Goal: Find specific page/section: Find specific page/section

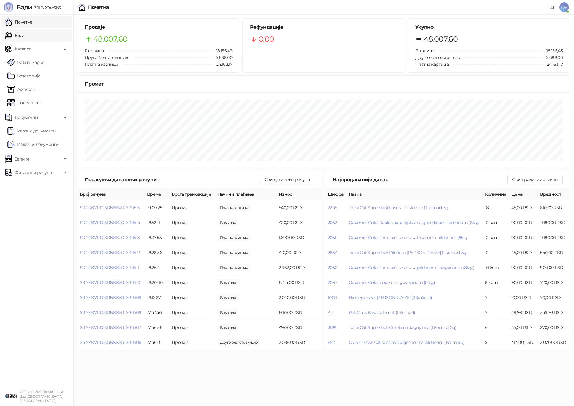
click at [24, 35] on link "Каса" at bounding box center [14, 35] width 19 height 12
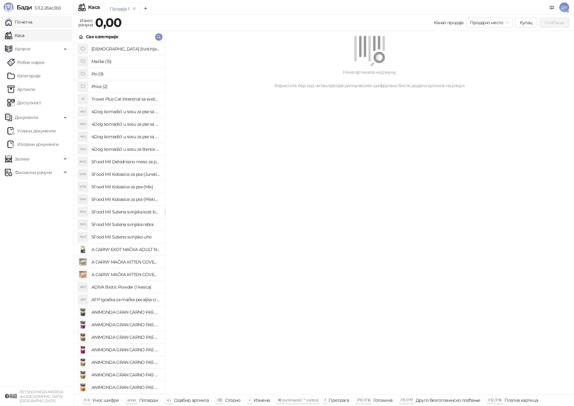
click at [31, 20] on link "Почетна" at bounding box center [19, 22] width 28 height 12
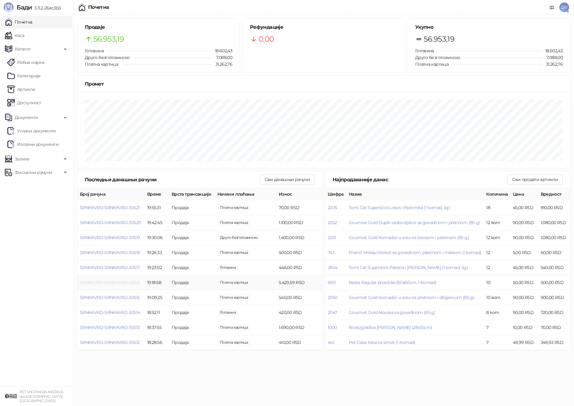
click at [130, 284] on span "SRNKKVRD-SRNKKVRD-30516" at bounding box center [110, 283] width 60 height 6
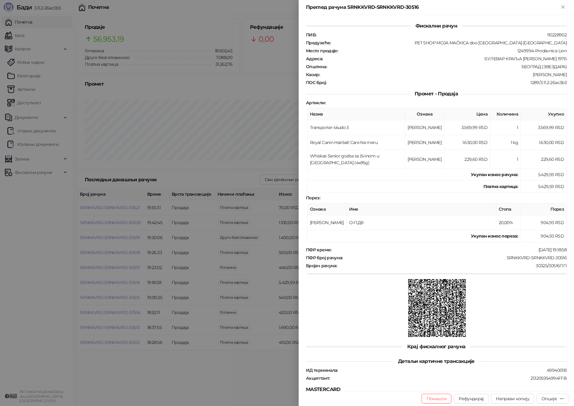
click at [135, 279] on div at bounding box center [287, 203] width 574 height 406
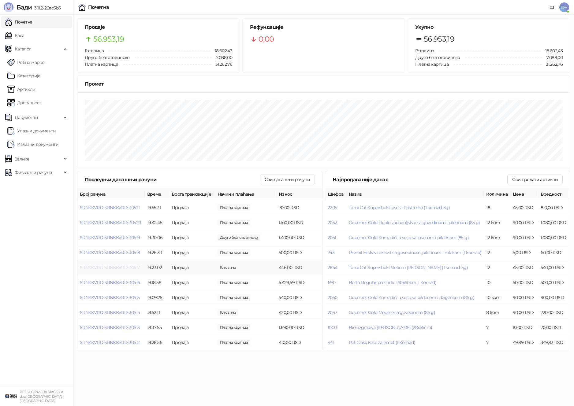
click at [119, 268] on span "SRNKKVRD-SRNKKVRD-30517" at bounding box center [110, 268] width 60 height 6
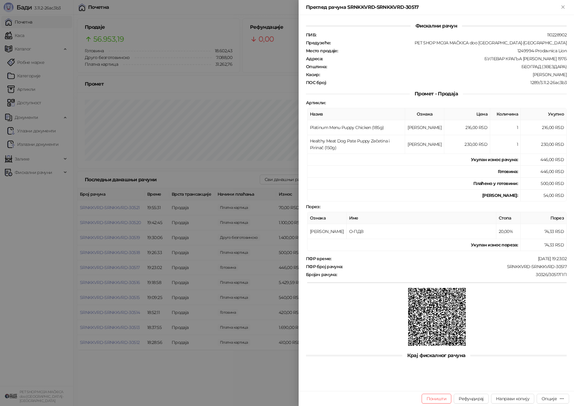
click at [119, 268] on div at bounding box center [287, 203] width 574 height 406
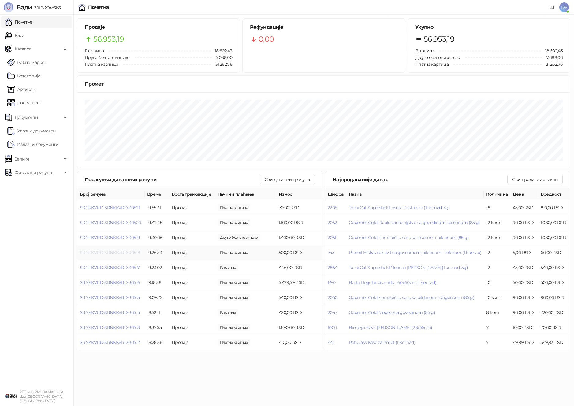
click at [124, 250] on span "SRNKKVRD-SRNKKVRD-30518" at bounding box center [110, 253] width 60 height 6
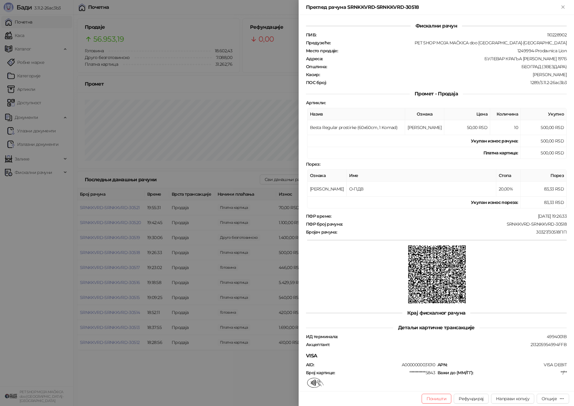
click at [124, 251] on div at bounding box center [287, 203] width 574 height 406
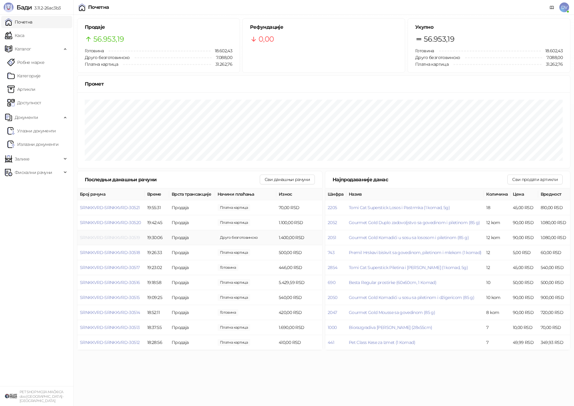
click at [127, 238] on span "SRNKKVRD-SRNKKVRD-30519" at bounding box center [110, 238] width 60 height 6
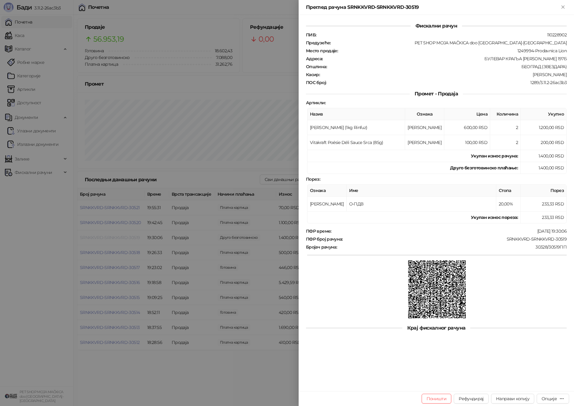
click at [127, 238] on div at bounding box center [287, 203] width 574 height 406
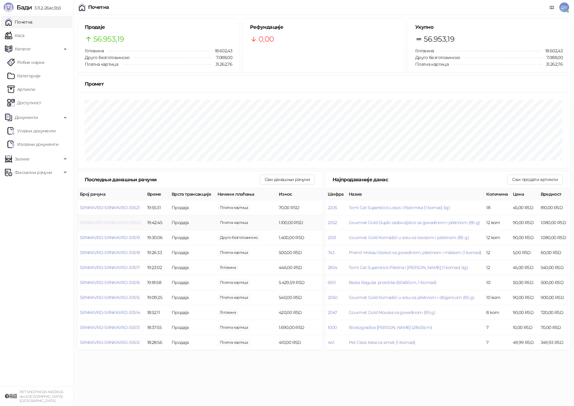
click at [130, 221] on span "SRNKKVRD-SRNKKVRD-30520" at bounding box center [110, 223] width 61 height 6
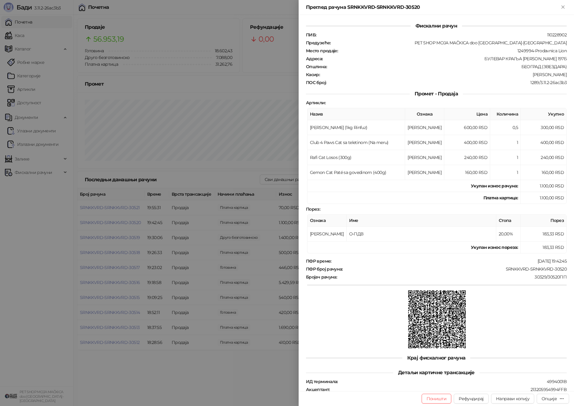
click at [130, 221] on div at bounding box center [287, 203] width 574 height 406
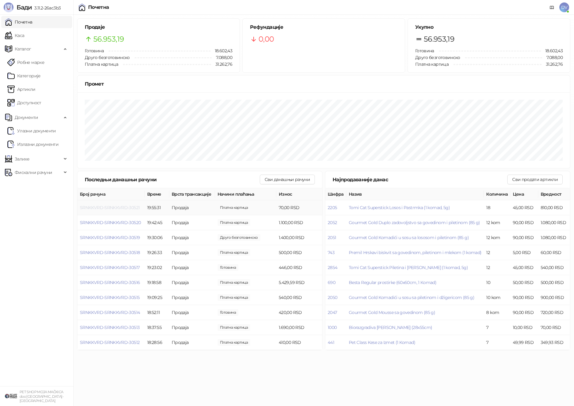
click at [132, 207] on span "SRNKKVRD-SRNKKVRD-30521" at bounding box center [110, 208] width 60 height 6
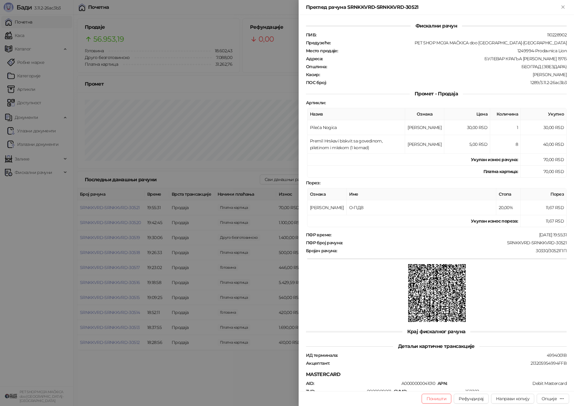
click at [132, 207] on div at bounding box center [287, 203] width 574 height 406
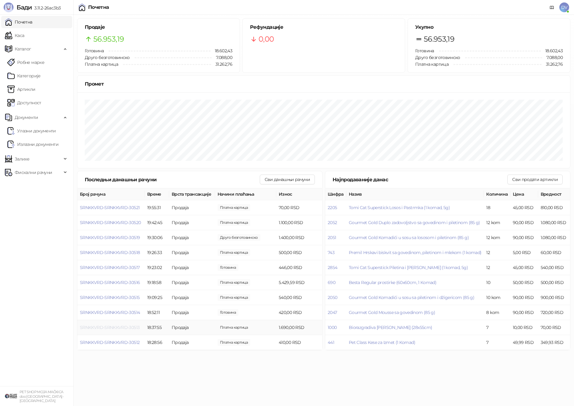
click at [131, 326] on span "SRNKKVRD-SRNKKVRD-30513" at bounding box center [110, 328] width 60 height 6
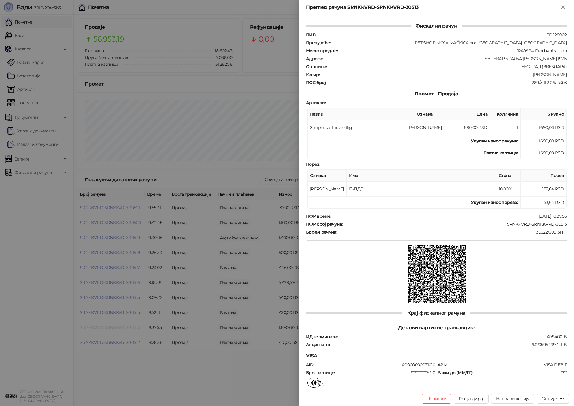
click at [131, 326] on div at bounding box center [287, 203] width 574 height 406
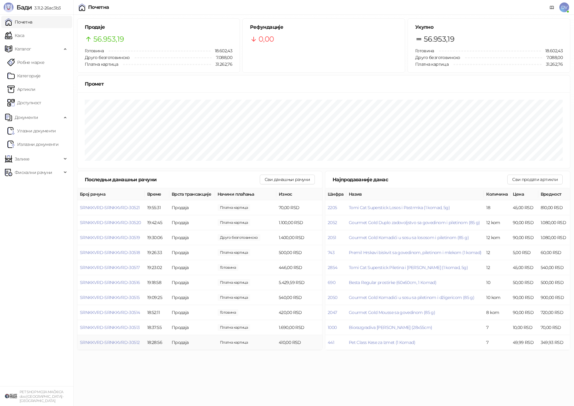
click at [121, 345] on td "SRNKKVRD-SRNKKVRD-30512" at bounding box center [110, 342] width 67 height 15
click at [123, 343] on span "SRNKKVRD-SRNKKVRD-30512" at bounding box center [110, 343] width 60 height 6
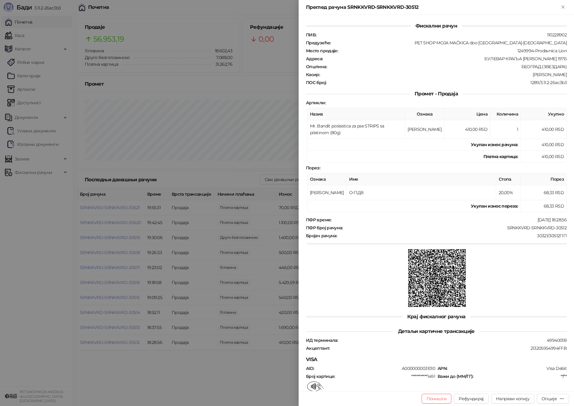
click at [123, 344] on div at bounding box center [287, 203] width 574 height 406
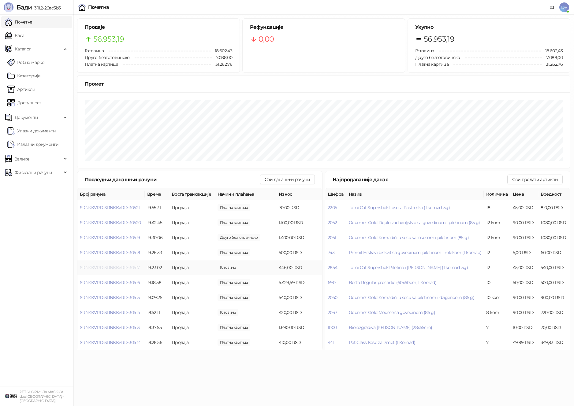
click at [131, 268] on span "SRNKKVRD-SRNKKVRD-30517" at bounding box center [110, 268] width 60 height 6
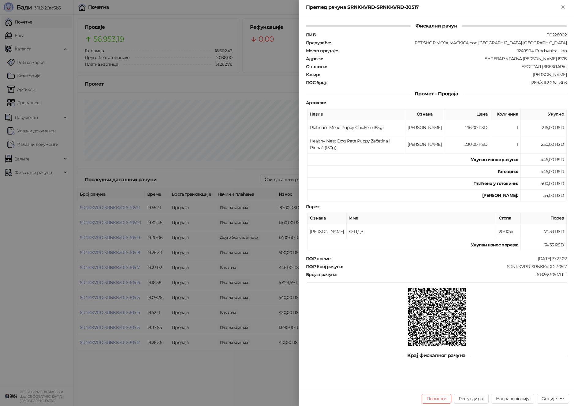
click at [131, 268] on div at bounding box center [287, 203] width 574 height 406
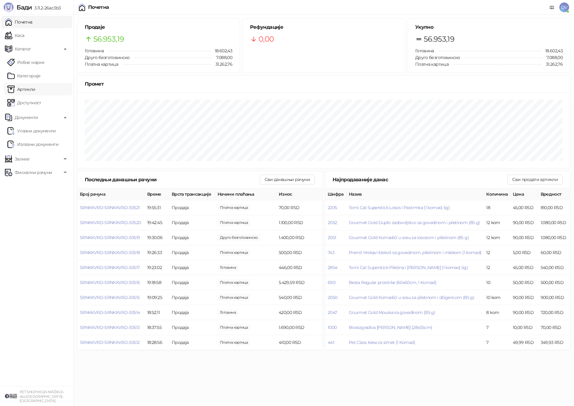
click at [33, 84] on link "Артикли" at bounding box center [21, 89] width 28 height 12
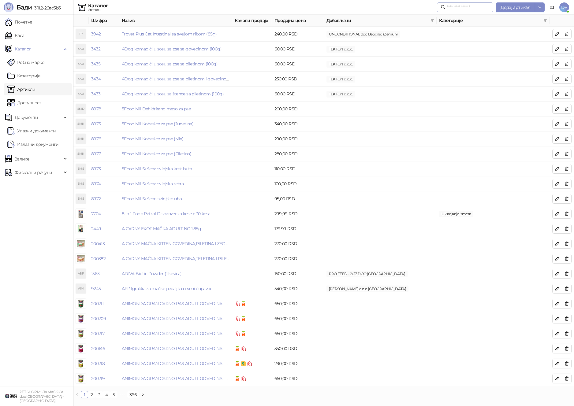
click at [457, 12] on span at bounding box center [465, 7] width 56 height 10
click at [457, 10] on input "text" at bounding box center [468, 7] width 43 height 7
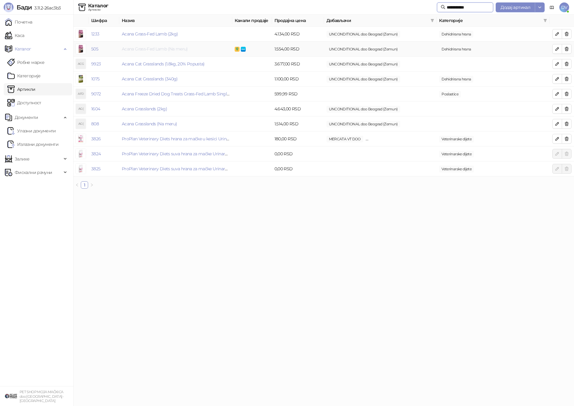
type input "**********"
click at [176, 46] on link "Acana Grass-Fed Lamb (Na meru)" at bounding box center [155, 49] width 66 height 6
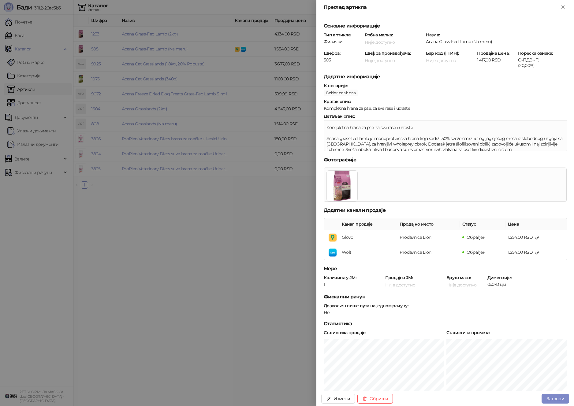
click at [246, 217] on div at bounding box center [287, 203] width 574 height 406
